Goal: Navigation & Orientation: Go to known website

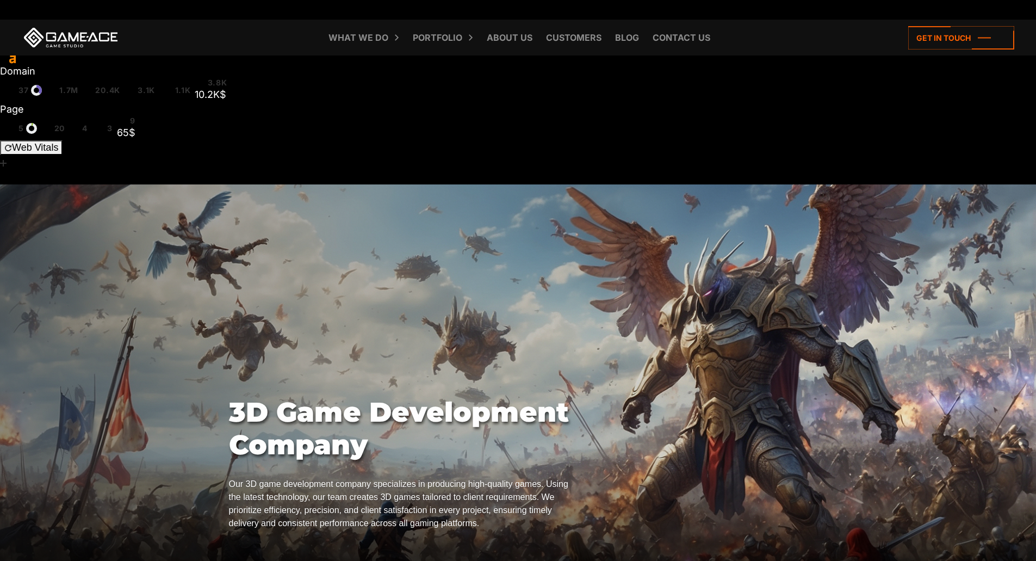
click at [88, 32] on link at bounding box center [71, 38] width 98 height 20
